Goal: Information Seeking & Learning: Learn about a topic

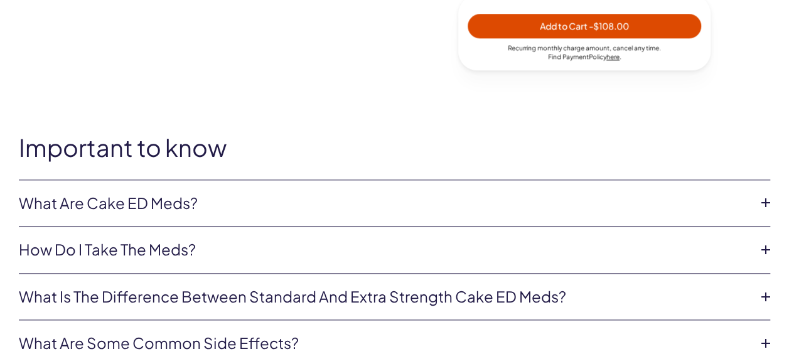
scroll to position [628, 0]
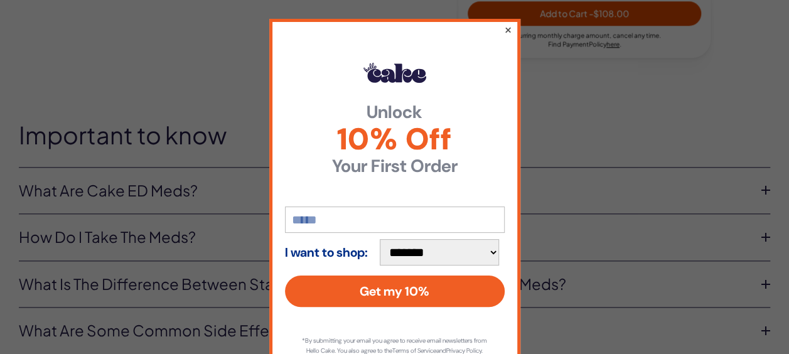
click at [505, 29] on button "×" at bounding box center [507, 29] width 8 height 15
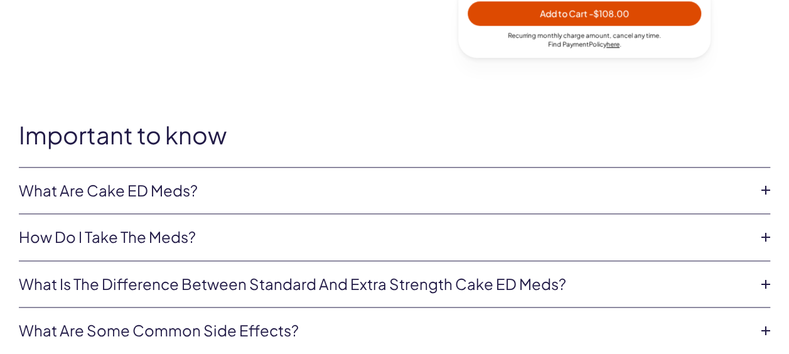
click at [178, 186] on link "What are Cake ED Meds?" at bounding box center [384, 190] width 731 height 21
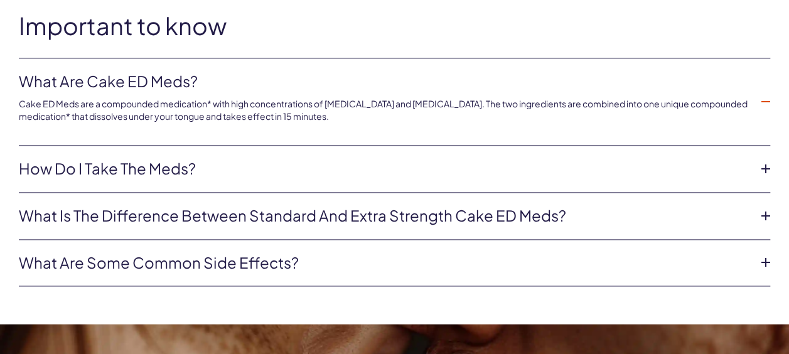
scroll to position [753, 0]
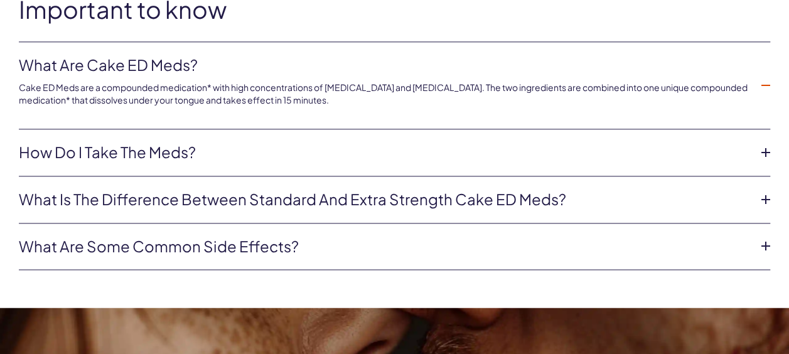
click at [176, 151] on link "How do I take the meds?" at bounding box center [384, 152] width 731 height 21
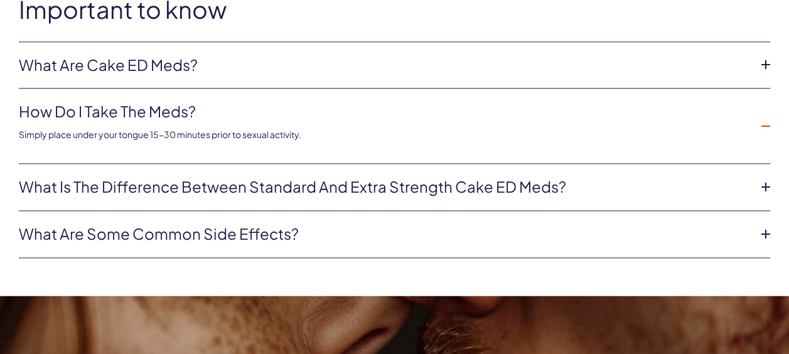
scroll to position [816, 0]
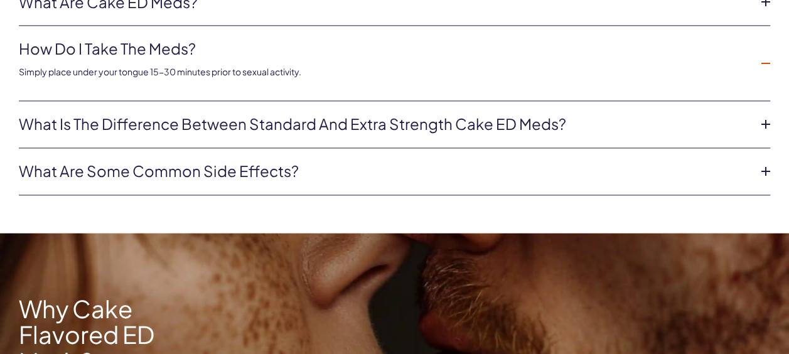
click at [239, 125] on link "What is the difference between Standard and Extra Strength Cake ED meds?" at bounding box center [384, 124] width 731 height 21
click at [239, 125] on li "What is the difference between Standard and Extra Strength Cake ED meds? Regula…" at bounding box center [394, 124] width 751 height 47
click at [0, 0] on p "Regular strength is for those spontaneous encounters. If you’re trying Cake ED …" at bounding box center [0, 0] width 0 height 0
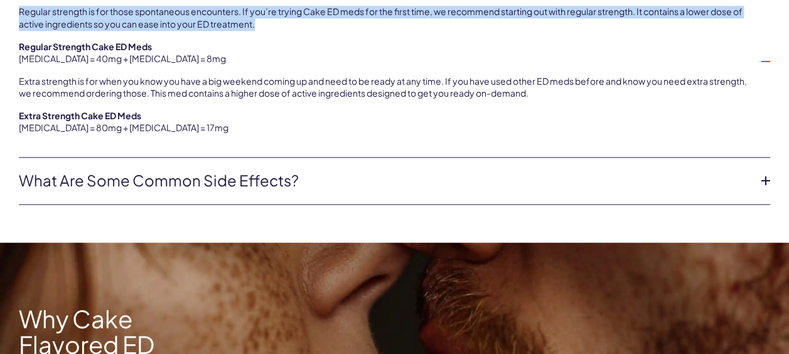
scroll to position [1004, 0]
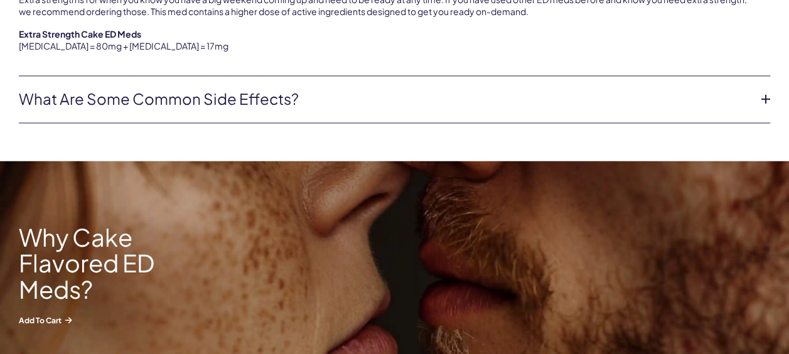
click at [208, 97] on link "What are some common side effects?" at bounding box center [384, 99] width 731 height 21
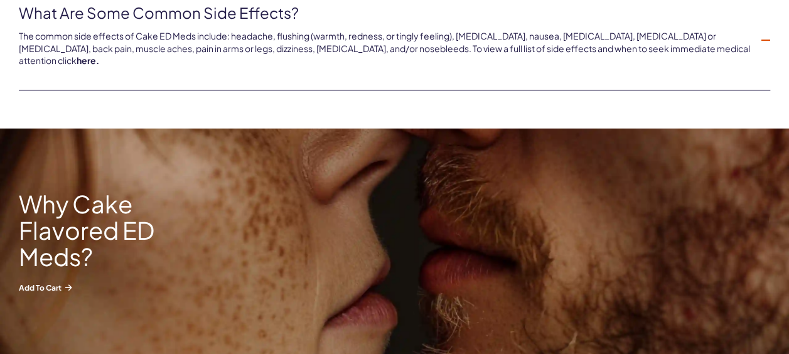
scroll to position [879, 0]
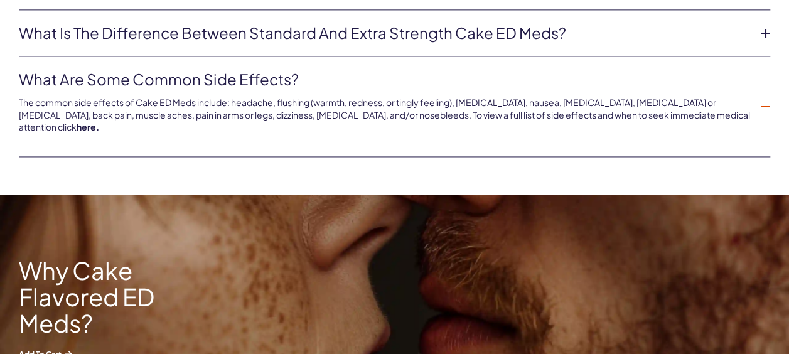
click at [233, 73] on link "What are some common side effects?" at bounding box center [384, 79] width 731 height 21
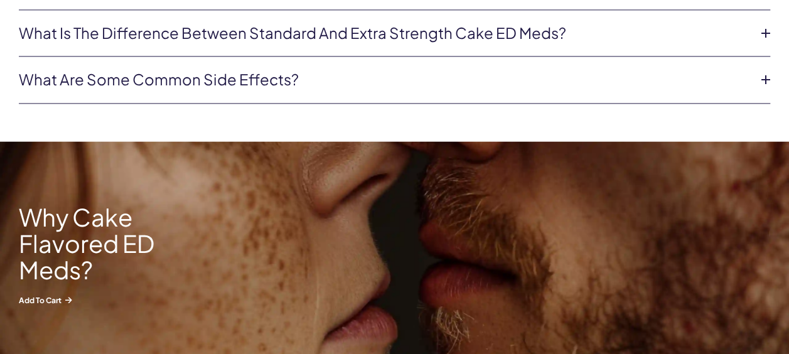
click at [233, 73] on link "What are some common side effects?" at bounding box center [384, 79] width 731 height 21
